Goal: Task Accomplishment & Management: Use online tool/utility

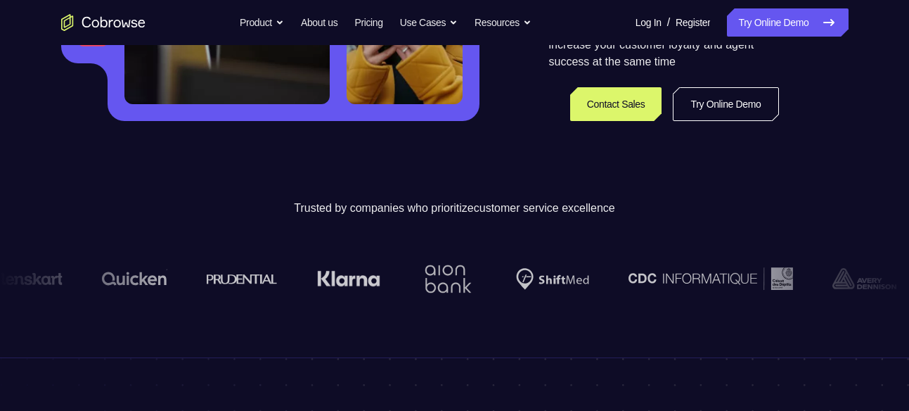
scroll to position [357, 0]
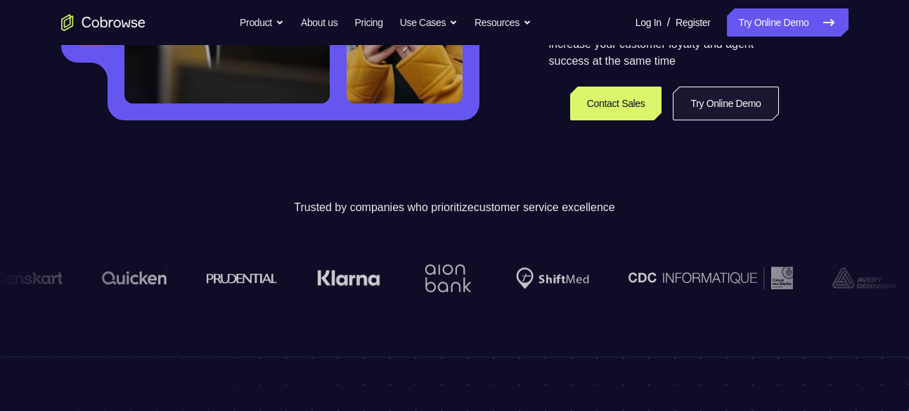
click at [733, 108] on link "Try Online Demo" at bounding box center [725, 103] width 105 height 34
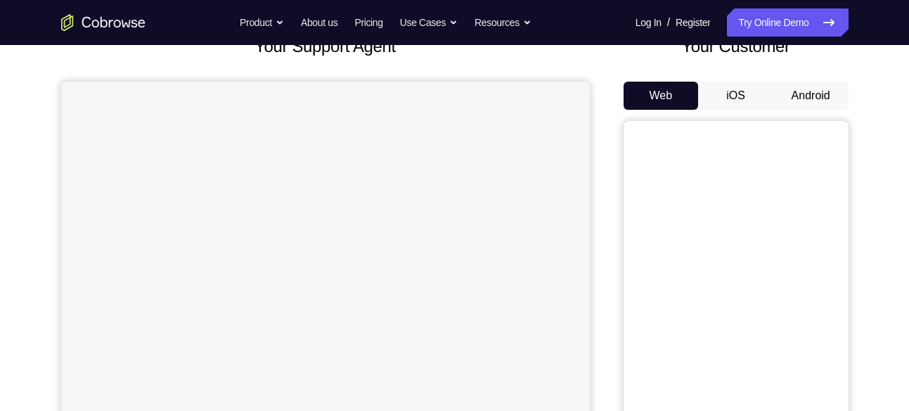
scroll to position [109, 0]
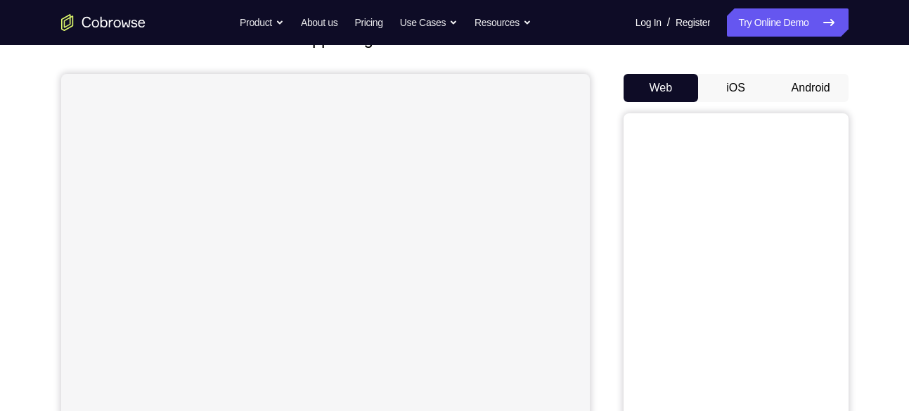
click at [786, 84] on button "Android" at bounding box center [810, 88] width 75 height 28
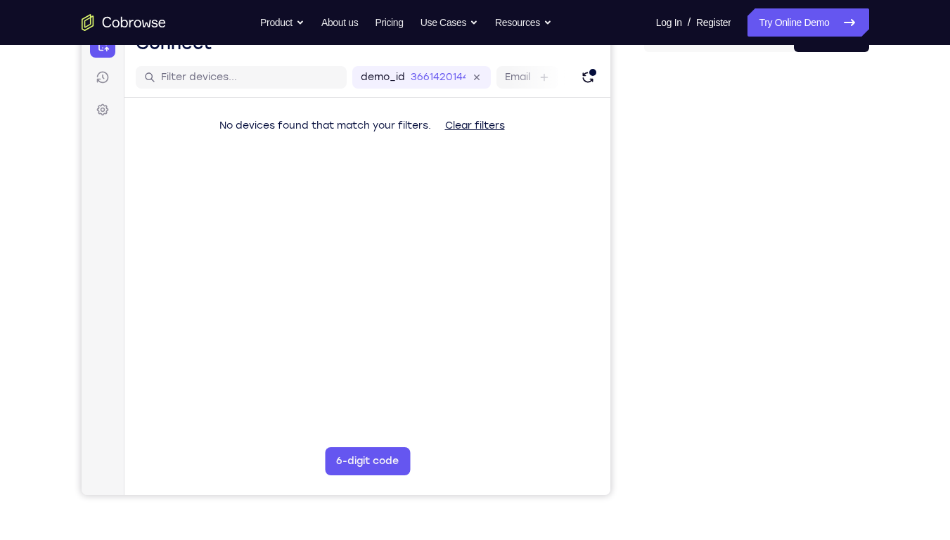
scroll to position [160, 0]
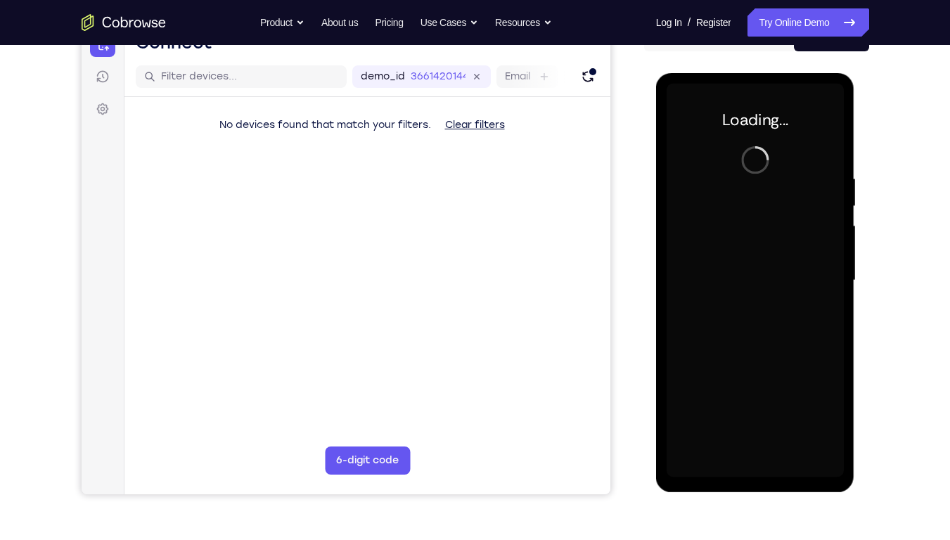
click at [710, 290] on div at bounding box center [755, 281] width 177 height 394
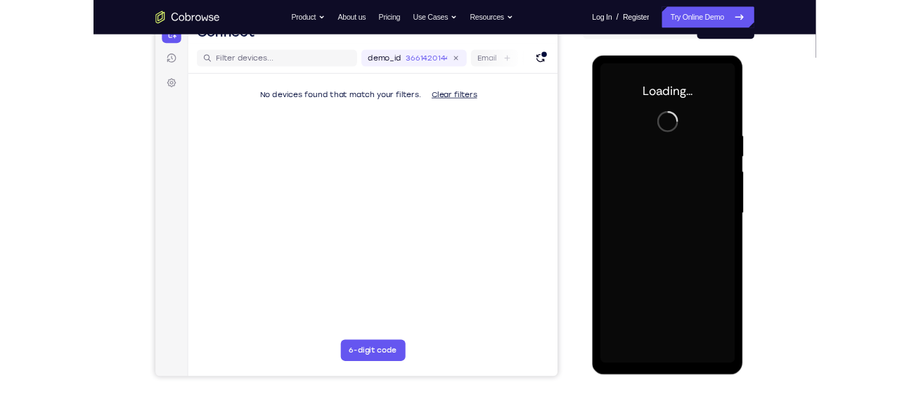
scroll to position [0, 0]
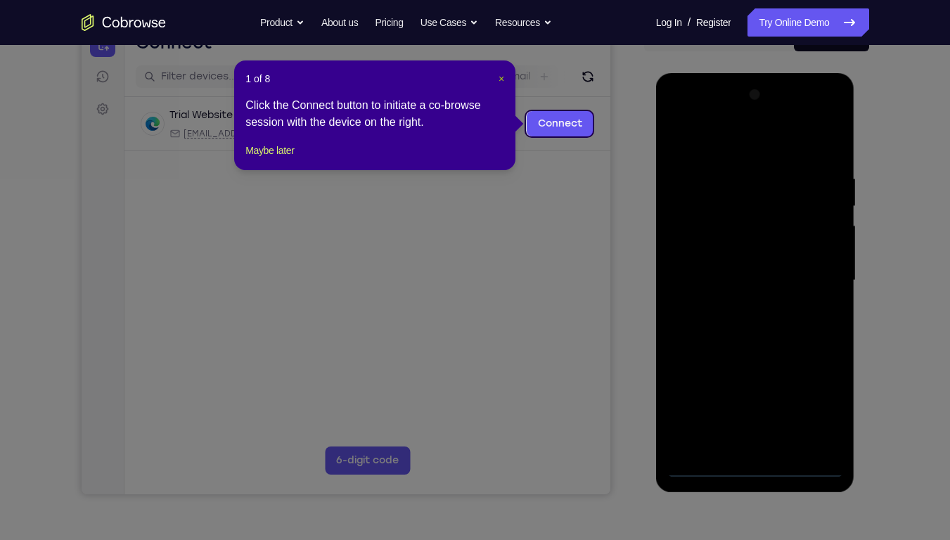
click at [499, 80] on span "×" at bounding box center [502, 78] width 6 height 11
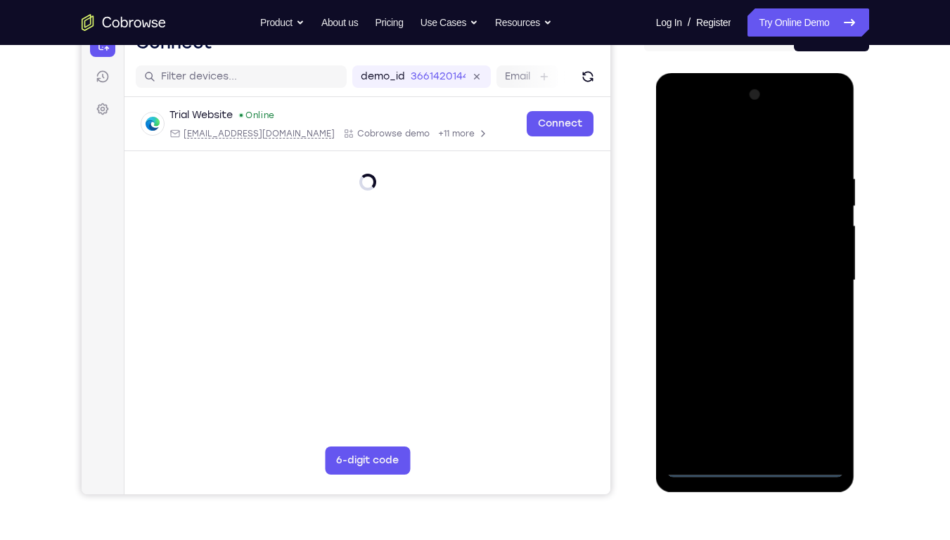
click at [757, 410] on div at bounding box center [755, 281] width 177 height 394
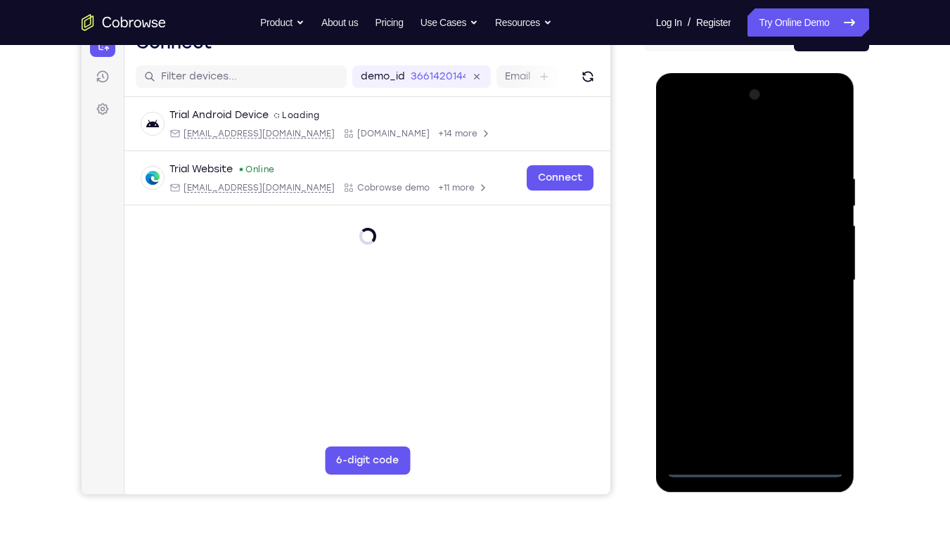
click at [754, 410] on div at bounding box center [755, 281] width 177 height 394
click at [808, 398] on div at bounding box center [755, 281] width 177 height 394
click at [814, 404] on div at bounding box center [755, 281] width 177 height 394
click at [767, 138] on div at bounding box center [755, 281] width 177 height 394
click at [818, 279] on div at bounding box center [755, 281] width 177 height 394
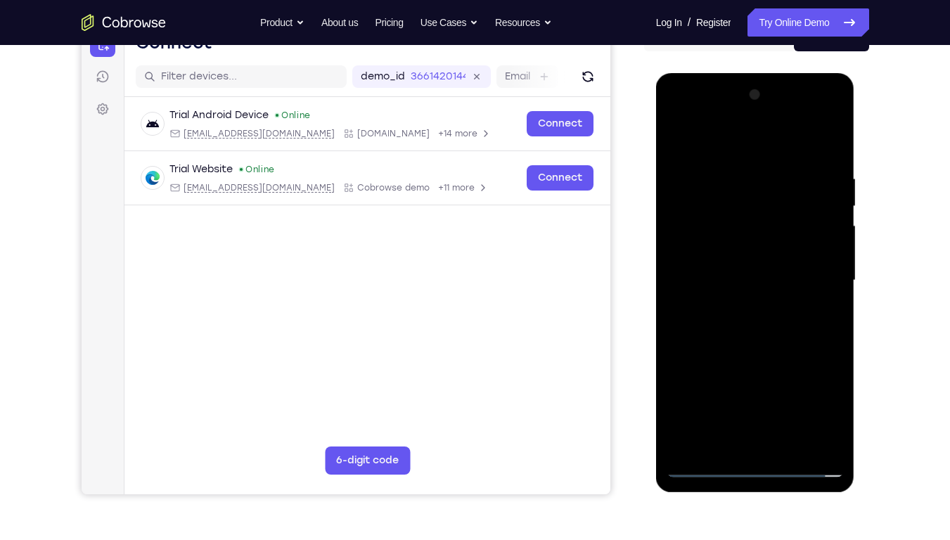
click at [741, 303] on div at bounding box center [755, 281] width 177 height 394
click at [752, 266] on div at bounding box center [755, 281] width 177 height 394
click at [754, 253] on div at bounding box center [755, 281] width 177 height 394
click at [750, 278] on div at bounding box center [755, 281] width 177 height 394
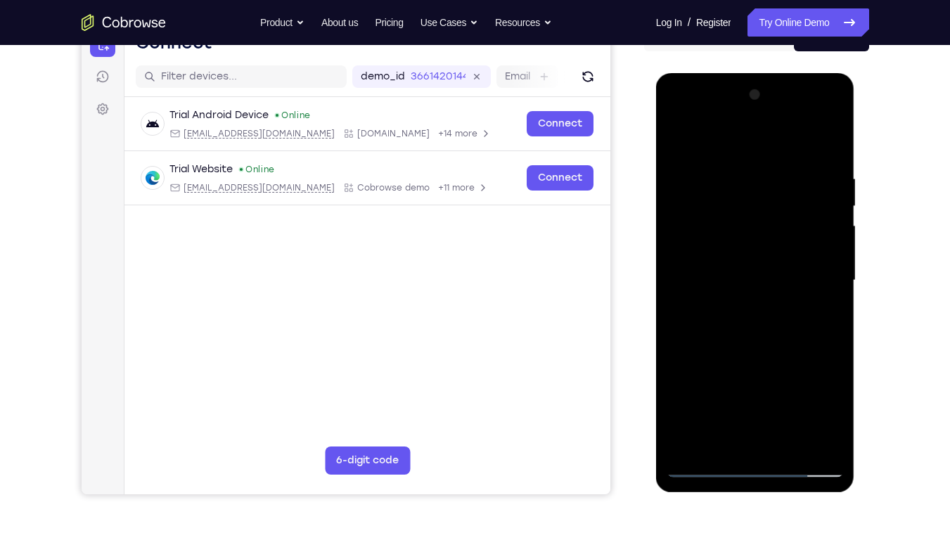
click at [750, 278] on div at bounding box center [755, 281] width 177 height 394
click at [750, 316] on div at bounding box center [755, 281] width 177 height 394
click at [749, 330] on div at bounding box center [755, 281] width 177 height 394
click at [749, 326] on div at bounding box center [755, 281] width 177 height 394
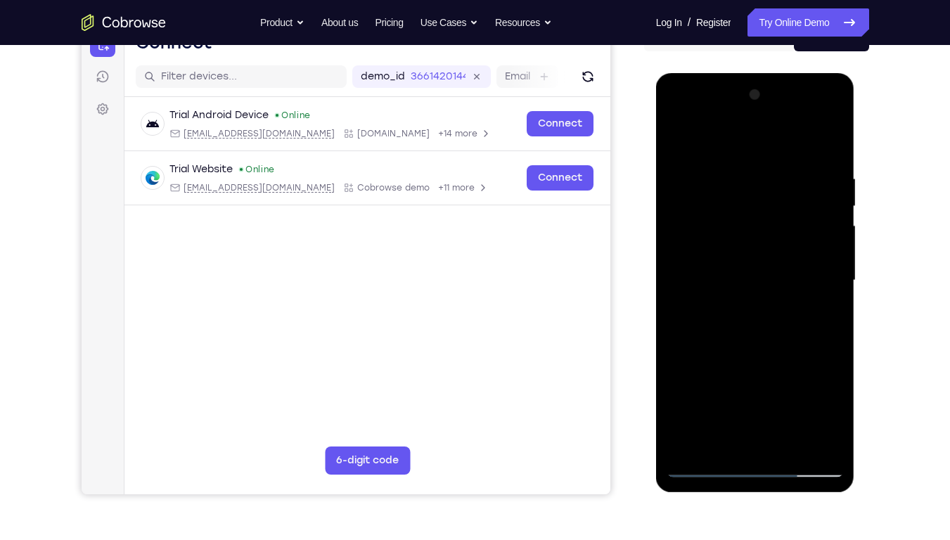
click at [833, 162] on div at bounding box center [755, 281] width 177 height 394
drag, startPoint x: 795, startPoint y: 176, endPoint x: 679, endPoint y: 182, distance: 115.5
click at [679, 182] on div at bounding box center [755, 281] width 177 height 394
drag, startPoint x: 776, startPoint y: 171, endPoint x: 660, endPoint y: 176, distance: 116.8
click at [660, 176] on div at bounding box center [755, 282] width 199 height 419
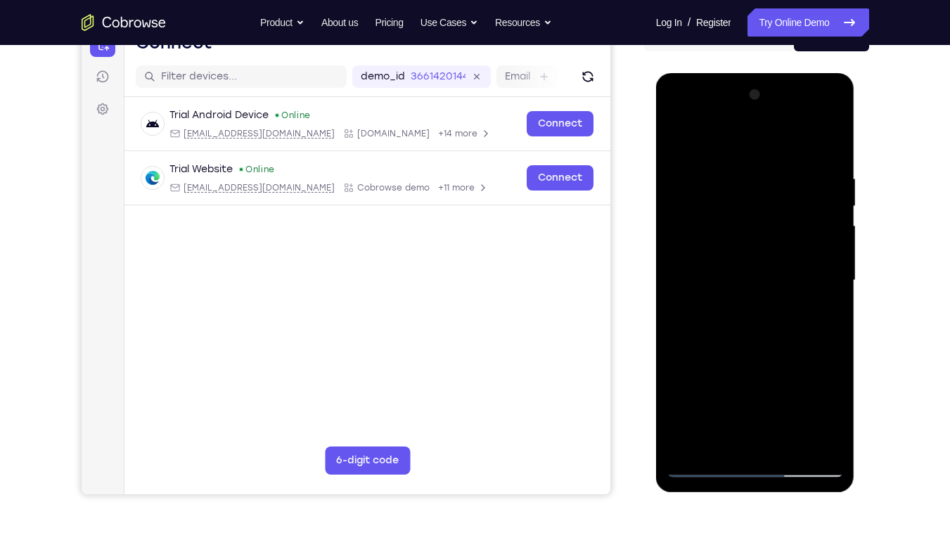
click at [786, 410] on div at bounding box center [755, 281] width 177 height 394
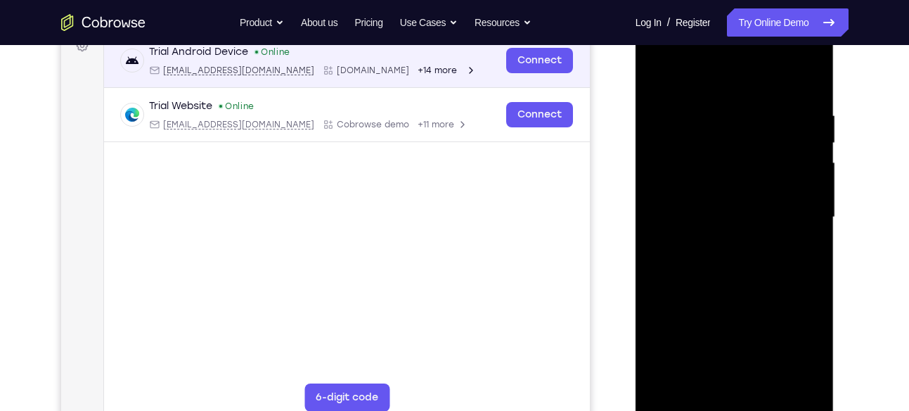
scroll to position [219, 0]
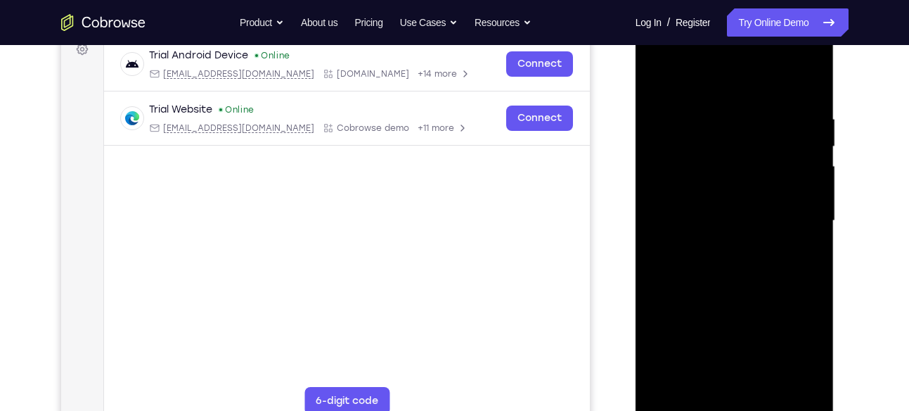
click at [768, 385] on div at bounding box center [734, 221] width 177 height 394
click at [743, 295] on div at bounding box center [734, 221] width 177 height 394
click at [731, 293] on div at bounding box center [734, 221] width 177 height 394
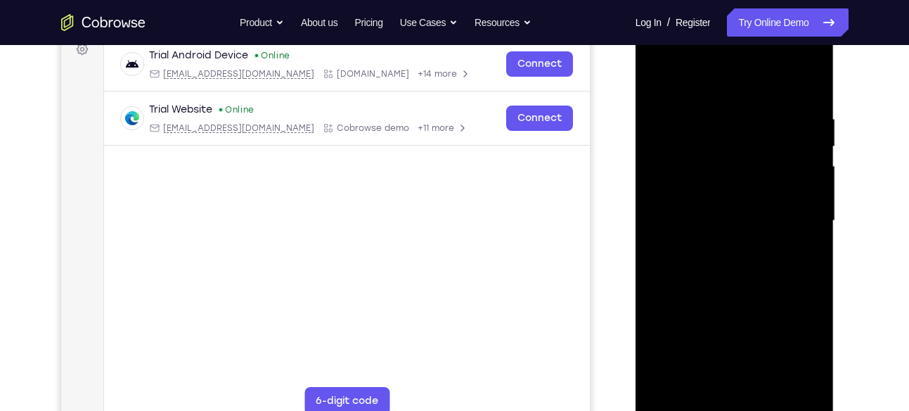
click at [731, 293] on div at bounding box center [734, 221] width 177 height 394
click at [655, 251] on div at bounding box center [734, 221] width 177 height 394
click at [811, 79] on div at bounding box center [734, 221] width 177 height 394
click at [726, 354] on div at bounding box center [734, 221] width 177 height 394
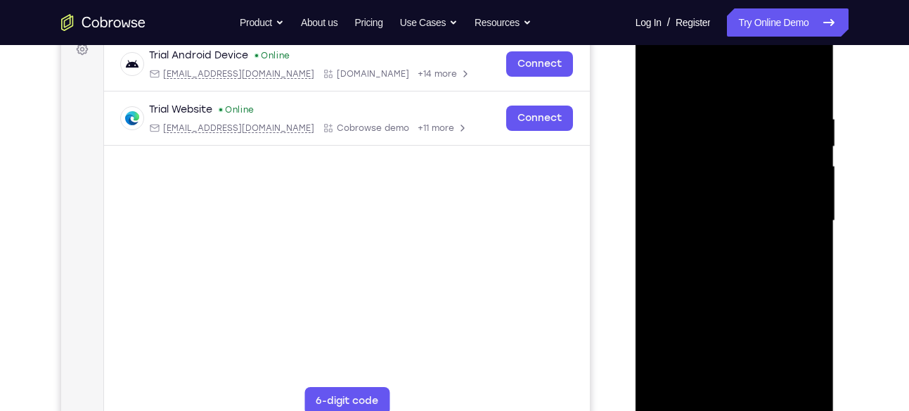
click at [652, 79] on div at bounding box center [734, 221] width 177 height 394
click at [707, 352] on div at bounding box center [734, 221] width 177 height 394
click at [738, 356] on div at bounding box center [734, 221] width 177 height 394
click at [719, 336] on div at bounding box center [734, 221] width 177 height 394
click at [657, 81] on div at bounding box center [734, 221] width 177 height 394
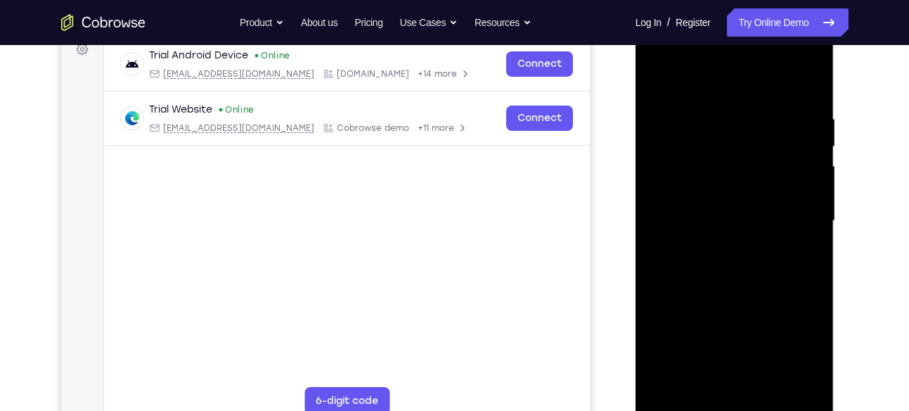
click at [703, 271] on div at bounding box center [734, 221] width 177 height 394
click at [685, 77] on div at bounding box center [734, 221] width 177 height 394
click at [662, 210] on div at bounding box center [734, 221] width 177 height 394
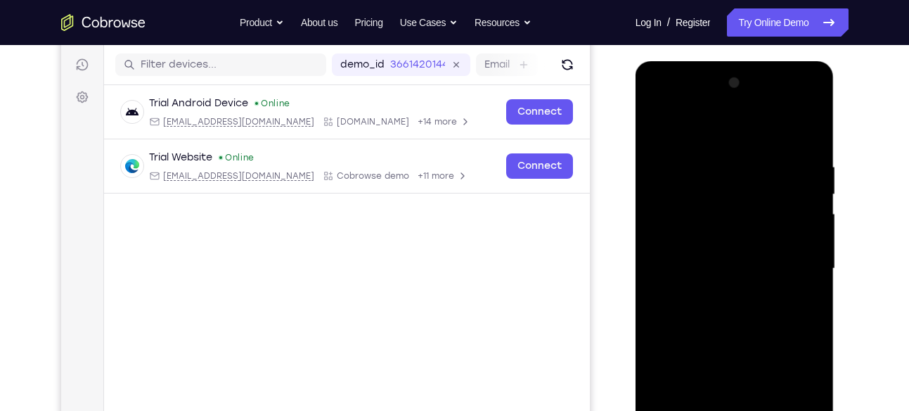
scroll to position [164, 0]
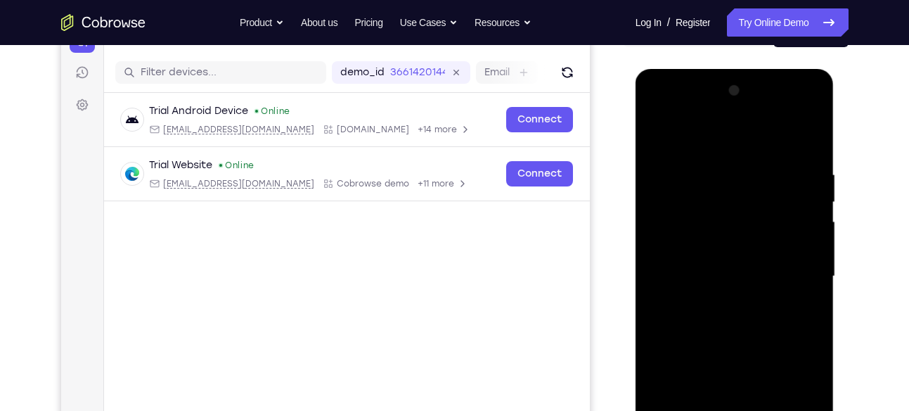
click at [807, 236] on div at bounding box center [734, 276] width 177 height 394
click at [814, 90] on div at bounding box center [734, 276] width 177 height 394
